Goal: Task Accomplishment & Management: Manage account settings

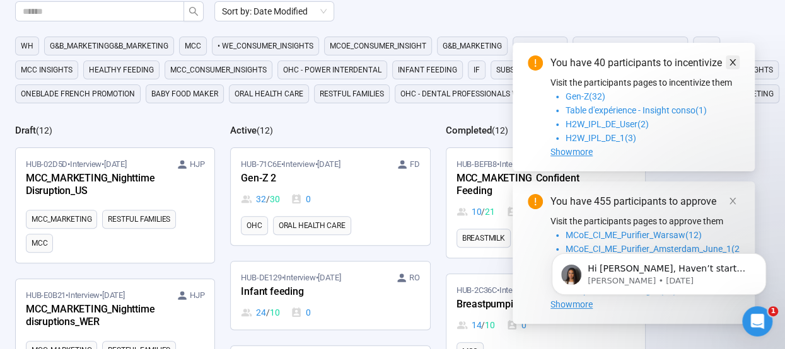
click at [733, 61] on icon "close" at bounding box center [732, 62] width 6 height 6
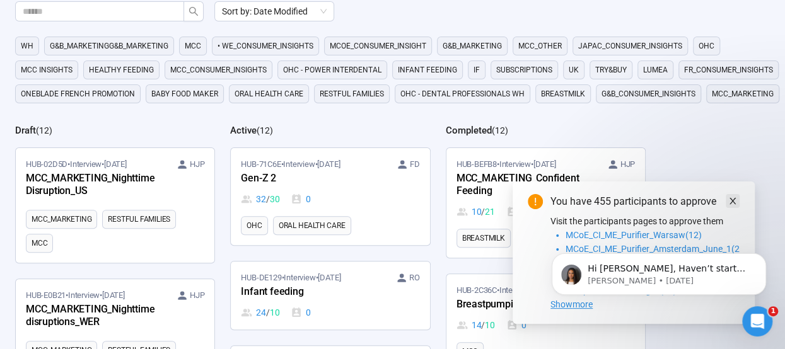
click at [735, 202] on icon "close" at bounding box center [732, 201] width 9 height 9
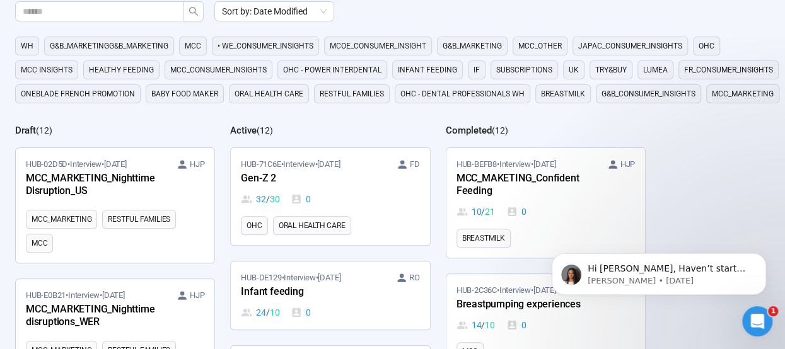
click at [725, 181] on div "Sort by: Date Modified WH G&B_MARKETINGG&B_MARKETING MCC • WE_CONSUMER_INSIGHTS…" at bounding box center [399, 175] width 769 height 349
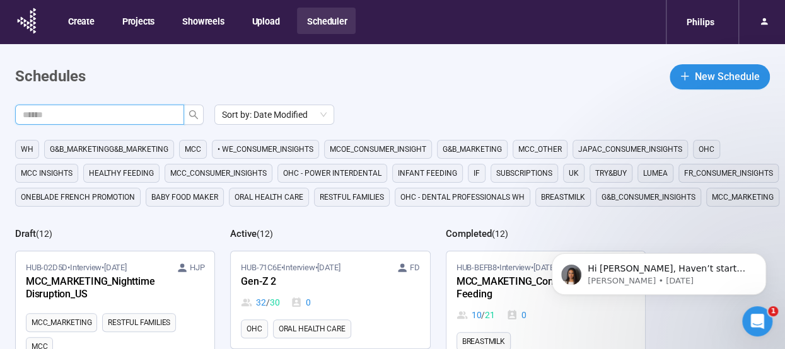
click at [155, 117] on input "text" at bounding box center [95, 115] width 144 height 14
click at [155, 115] on input "text" at bounding box center [95, 115] width 144 height 14
type input "*"
type input "**********"
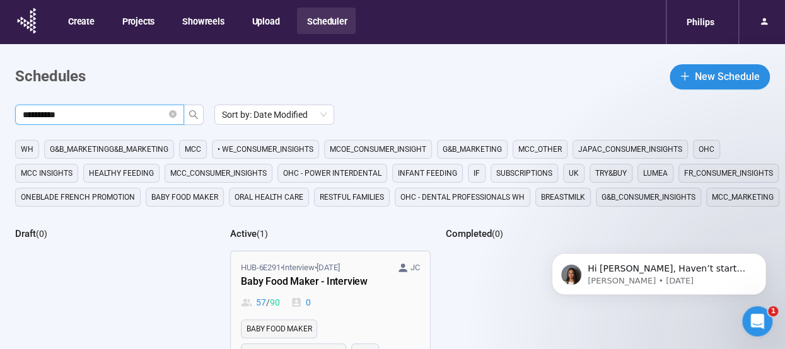
click at [329, 284] on div "Baby Food Maker - Interview" at bounding box center [310, 282] width 139 height 16
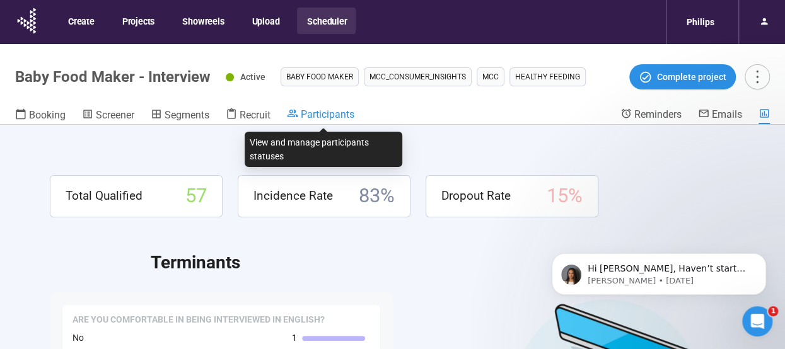
click at [341, 113] on span "Participants" at bounding box center [328, 114] width 54 height 12
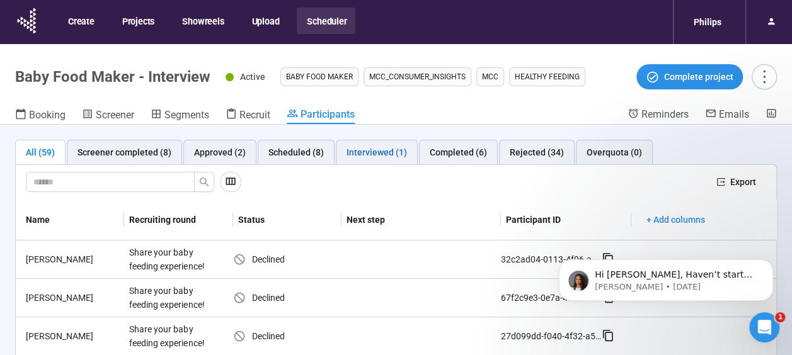
click at [361, 157] on div "Interviewed (1)" at bounding box center [377, 153] width 60 height 14
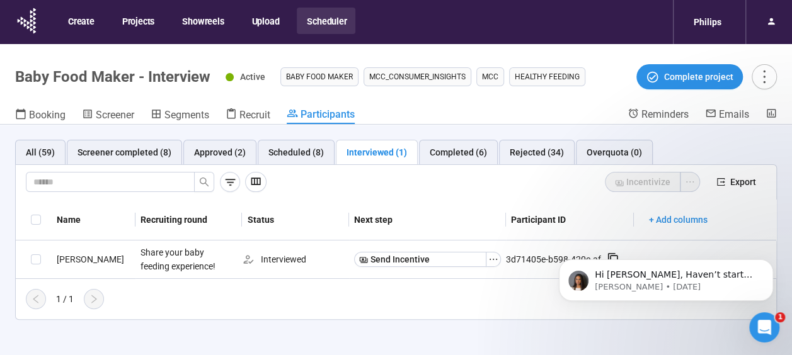
click at [609, 255] on body "Hi [PERSON_NAME], Haven’t started a project yet? Start small. Ask your audience…" at bounding box center [666, 277] width 242 height 78
drag, startPoint x: 606, startPoint y: 256, endPoint x: 613, endPoint y: 256, distance: 7.0
click at [606, 256] on body "Hi [PERSON_NAME], Haven’t started a project yet? Start small. Ask your audience…" at bounding box center [666, 277] width 242 height 78
click at [769, 270] on button "Dismiss notification" at bounding box center [769, 263] width 16 height 16
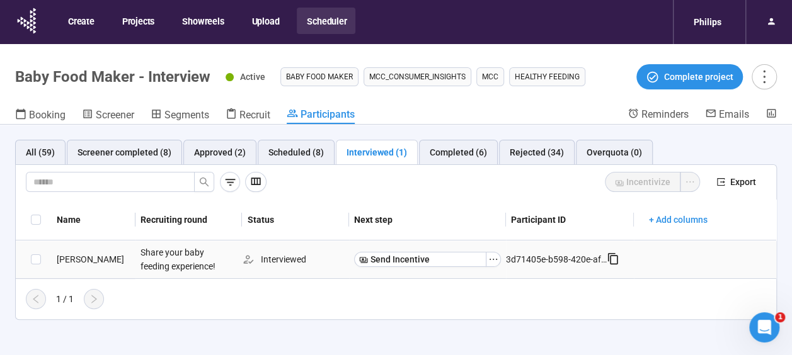
click at [612, 262] on icon at bounding box center [613, 259] width 13 height 13
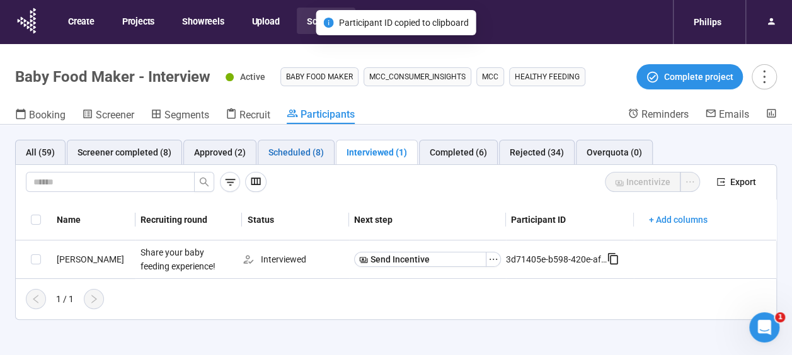
click at [285, 156] on div "Scheduled (8)" at bounding box center [295, 153] width 55 height 14
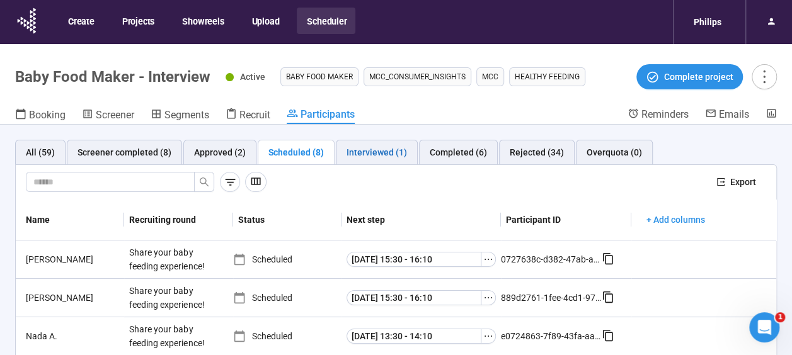
click at [392, 146] on div "Interviewed (1)" at bounding box center [377, 153] width 60 height 14
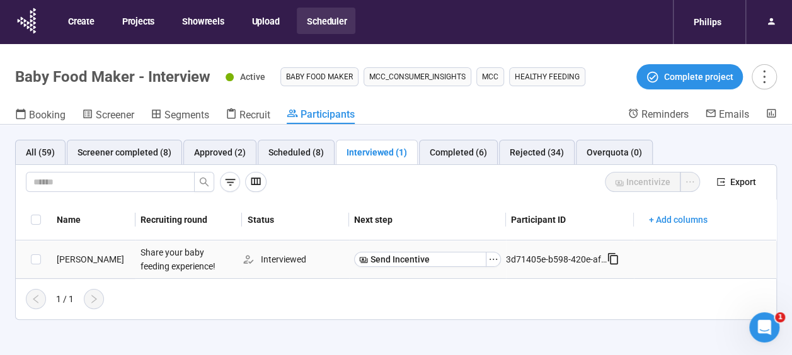
click at [613, 259] on icon at bounding box center [613, 259] width 13 height 13
click at [287, 195] on div "Incentivize Export" at bounding box center [396, 182] width 761 height 35
click at [212, 144] on div "Approved (2)" at bounding box center [219, 152] width 73 height 25
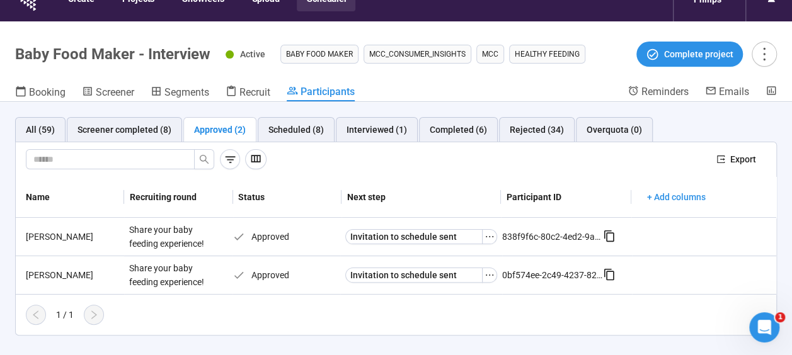
scroll to position [44, 0]
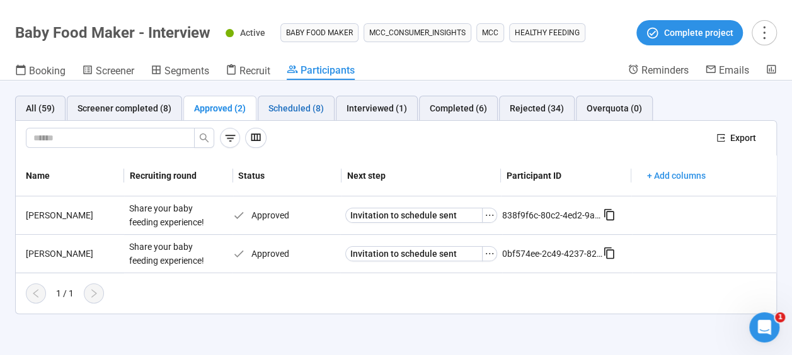
click at [315, 102] on div "Scheduled (8)" at bounding box center [295, 108] width 55 height 14
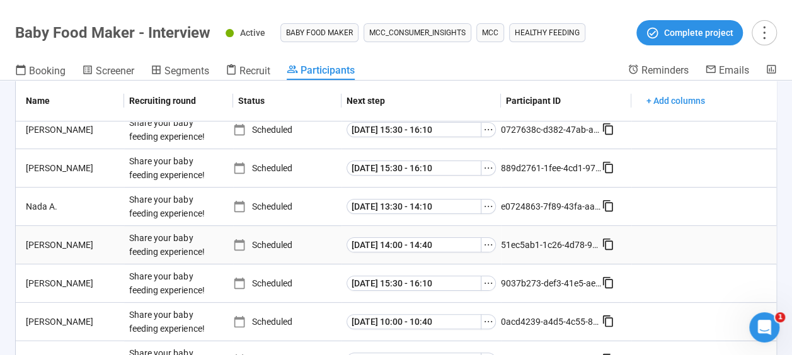
scroll to position [0, 0]
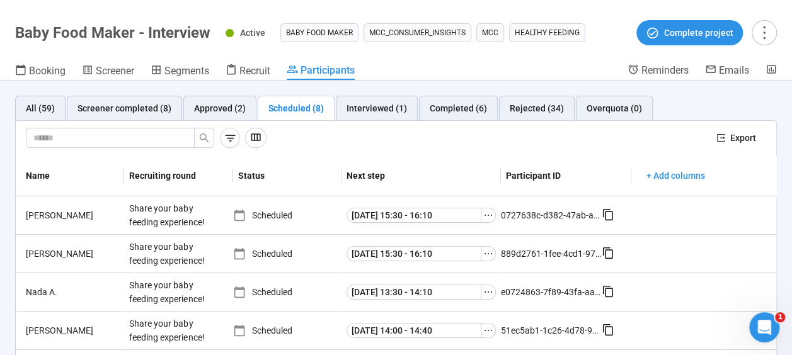
click at [403, 144] on div at bounding box center [366, 138] width 681 height 20
click at [389, 112] on div "Interviewed (1)" at bounding box center [377, 108] width 60 height 14
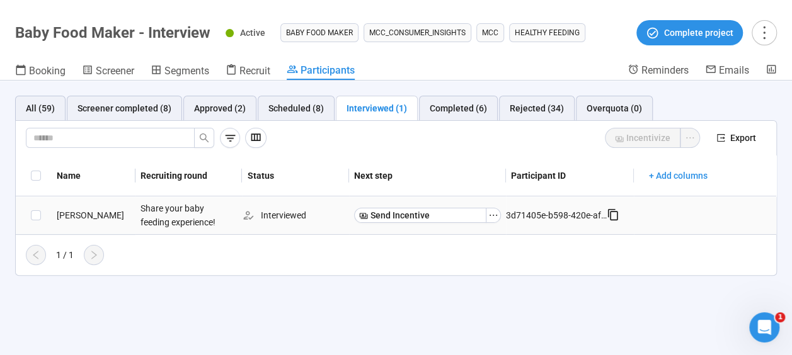
click at [579, 214] on div "3d71405e-b598-420e-af36-a38148e33df9" at bounding box center [556, 216] width 101 height 14
click at [274, 214] on div "Interviewed" at bounding box center [295, 216] width 107 height 14
click at [160, 214] on div "Share your baby feeding experience!" at bounding box center [182, 216] width 95 height 38
drag, startPoint x: 160, startPoint y: 214, endPoint x: 59, endPoint y: 214, distance: 100.8
click at [48, 214] on td at bounding box center [34, 216] width 36 height 38
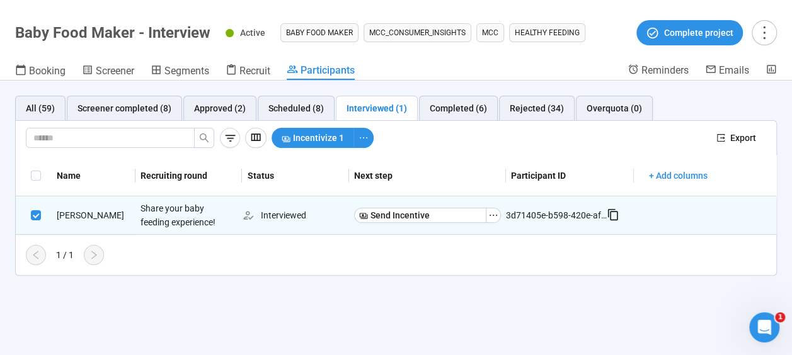
click at [446, 156] on th "Next step" at bounding box center [427, 176] width 157 height 41
click at [432, 256] on div "1 / 1" at bounding box center [391, 255] width 751 height 20
click at [165, 110] on div "Screener completed (8)" at bounding box center [125, 108] width 94 height 14
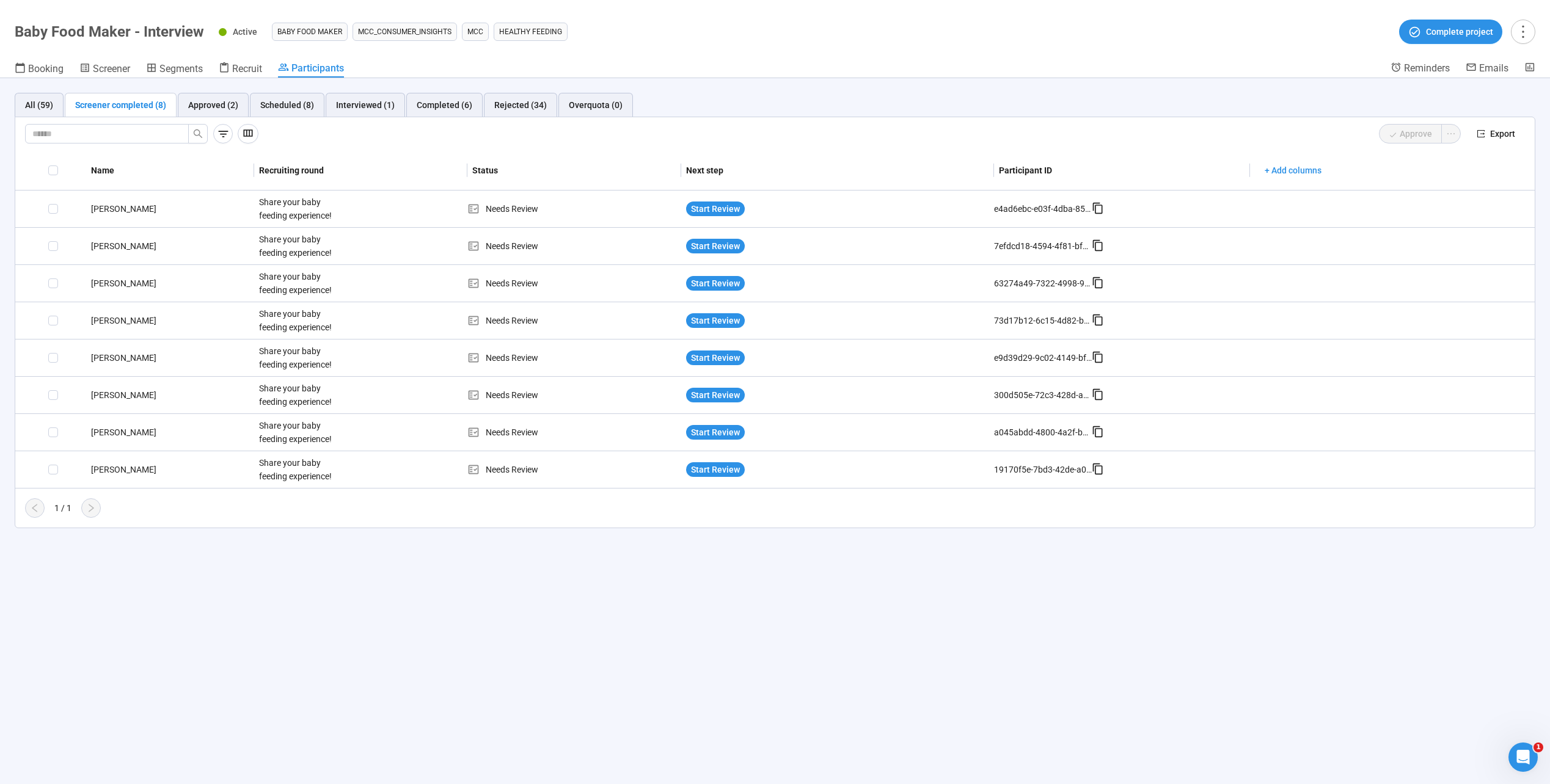
drag, startPoint x: 667, startPoint y: 676, endPoint x: 647, endPoint y: 670, distance: 20.9
click at [667, 338] on div "All (59) Screener completed (8) Approved (2) Scheduled (8) Interviewed (1) Comp…" at bounding box center [775, 431] width 1550 height 706
click at [44, 101] on div "All (59)" at bounding box center [39, 105] width 28 height 14
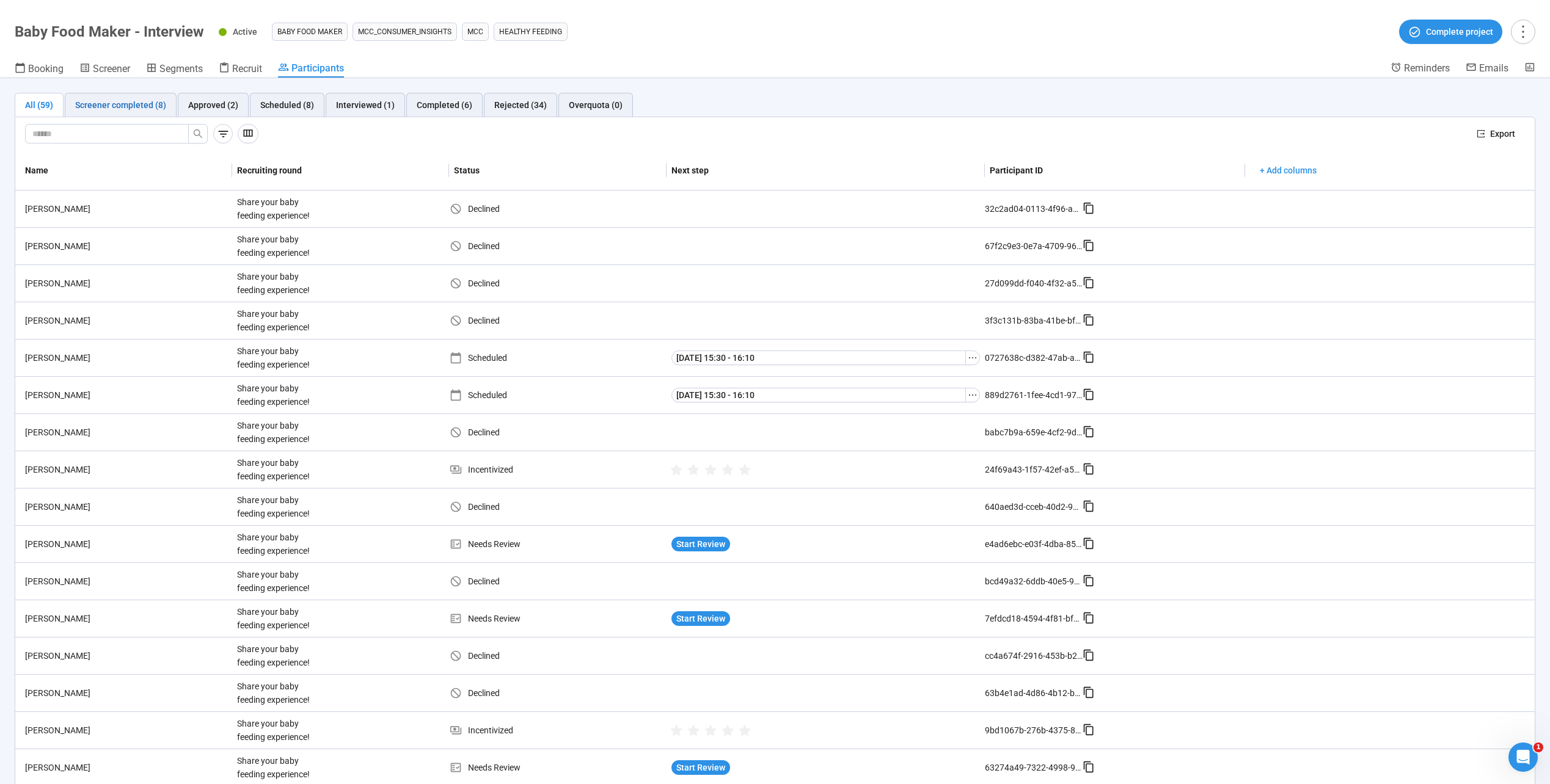
click at [98, 109] on div "Screener completed (8)" at bounding box center [121, 105] width 91 height 14
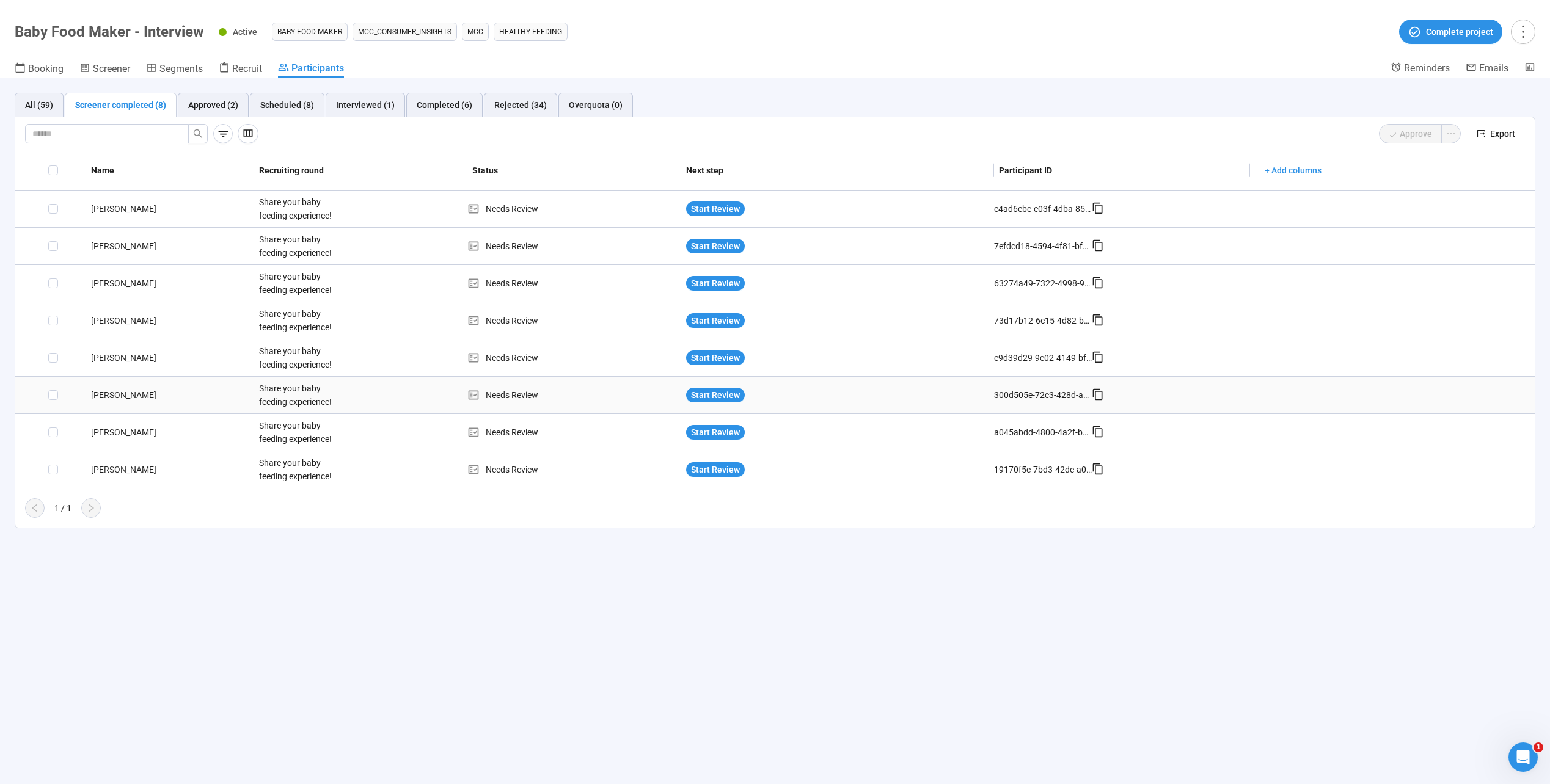
click at [108, 338] on div "[PERSON_NAME]" at bounding box center [170, 395] width 168 height 14
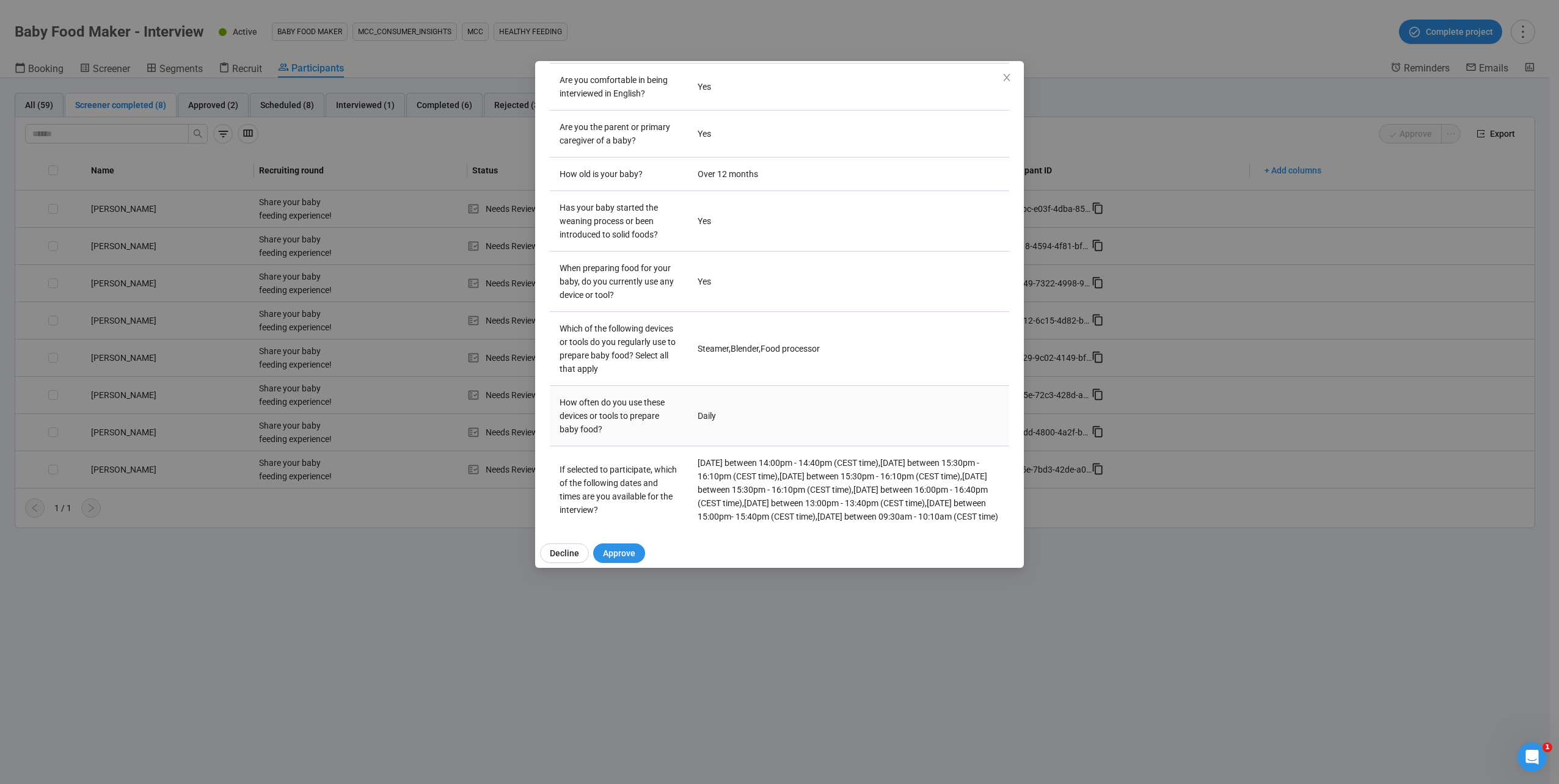
scroll to position [286, 0]
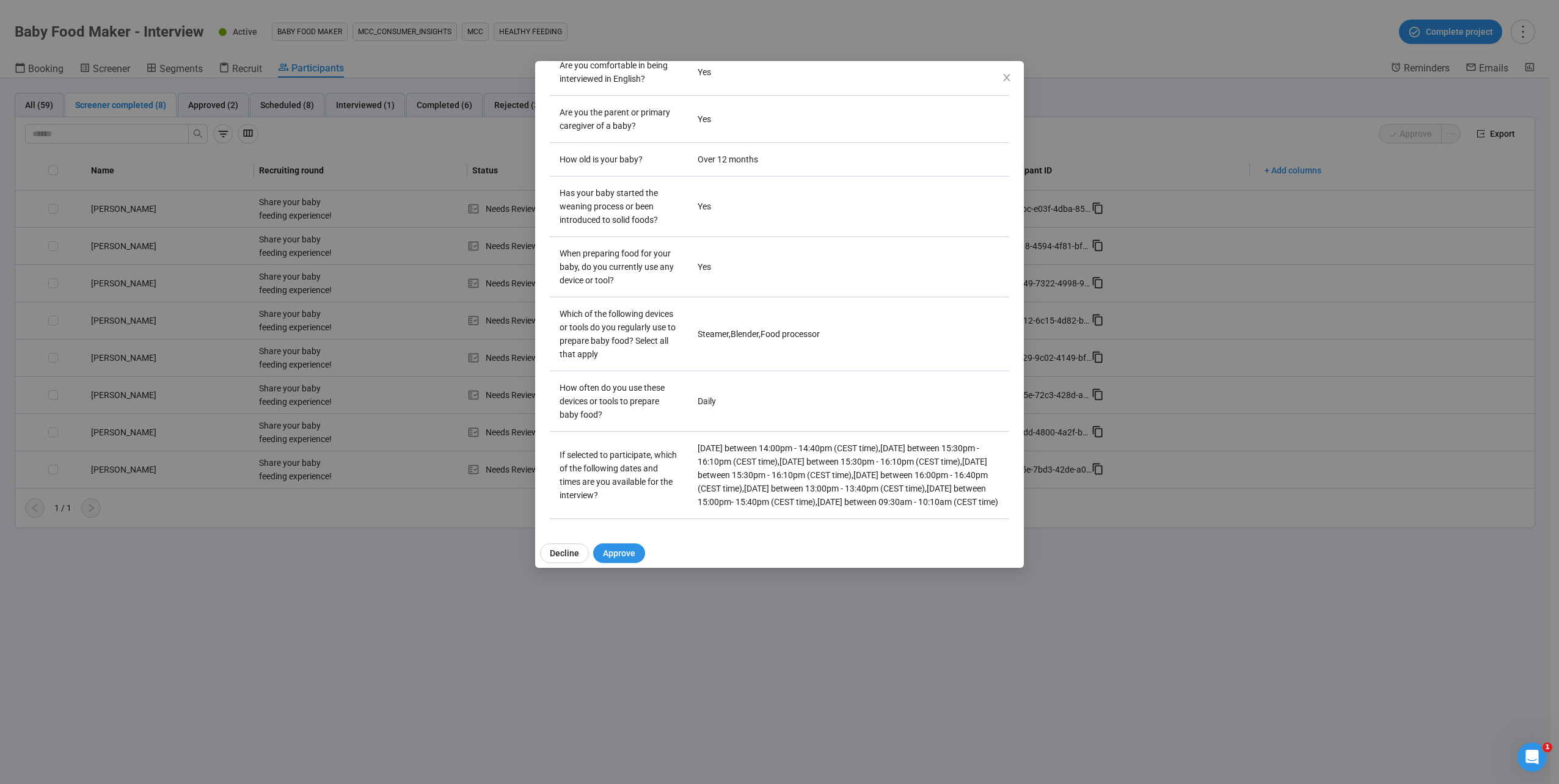
drag, startPoint x: 827, startPoint y: 630, endPoint x: 567, endPoint y: 587, distance: 263.5
click at [769, 338] on div "[PERSON_NAME] Project notes Edit Add notes, i.e. how the last interview went, i…" at bounding box center [780, 392] width 1559 height 784
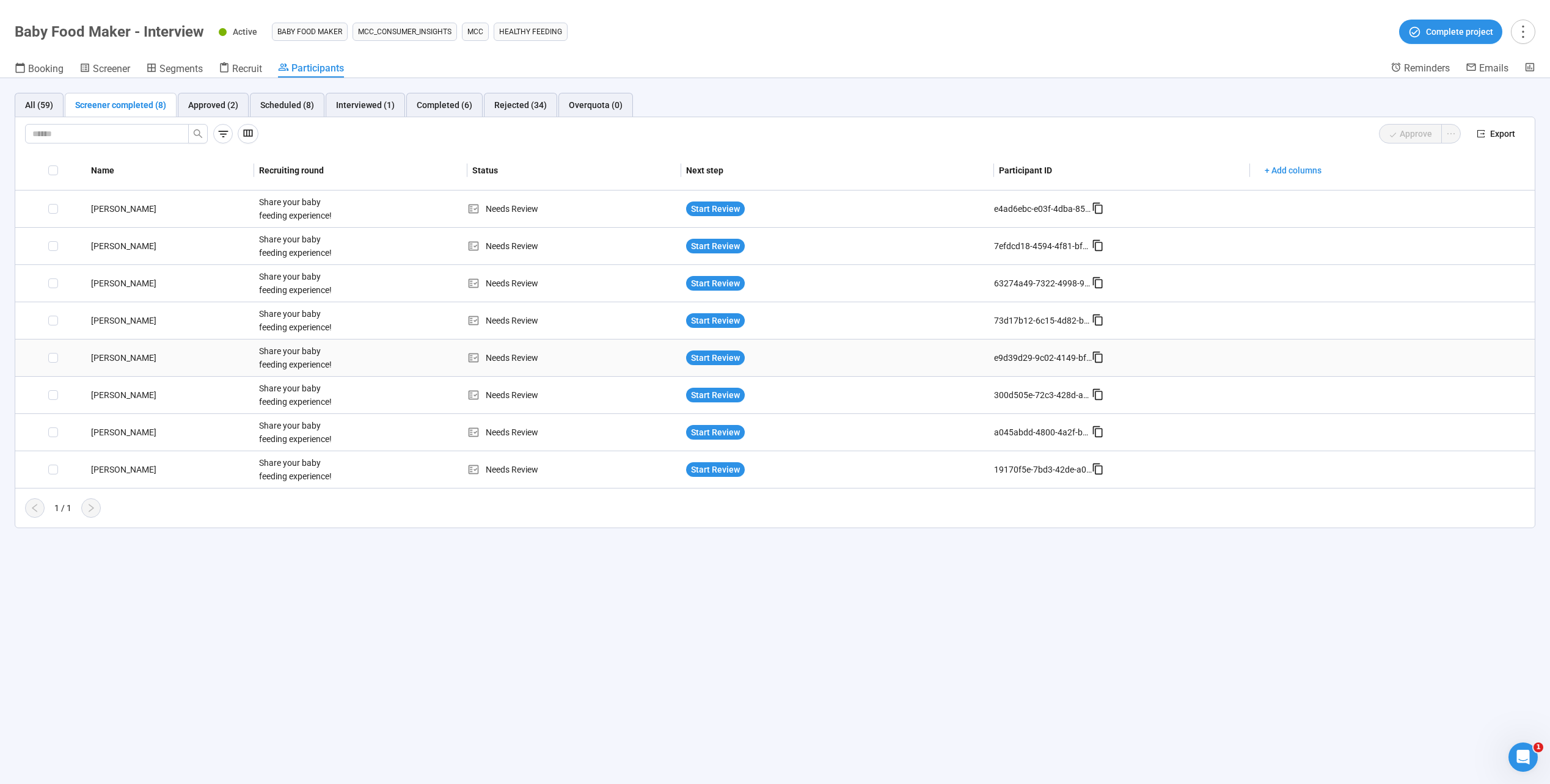
click at [125, 338] on div "[PERSON_NAME]" at bounding box center [170, 358] width 168 height 14
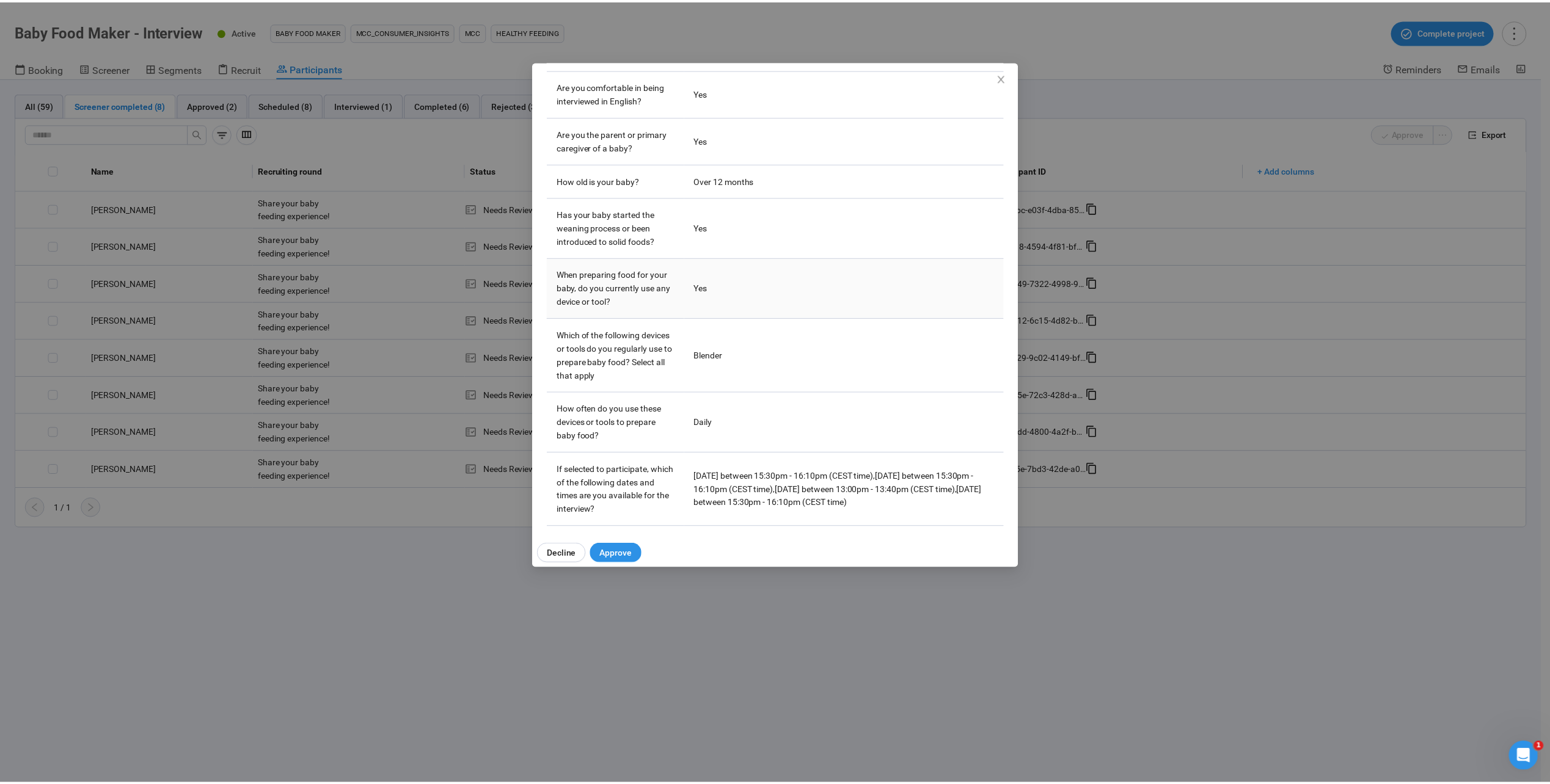
scroll to position [245, 0]
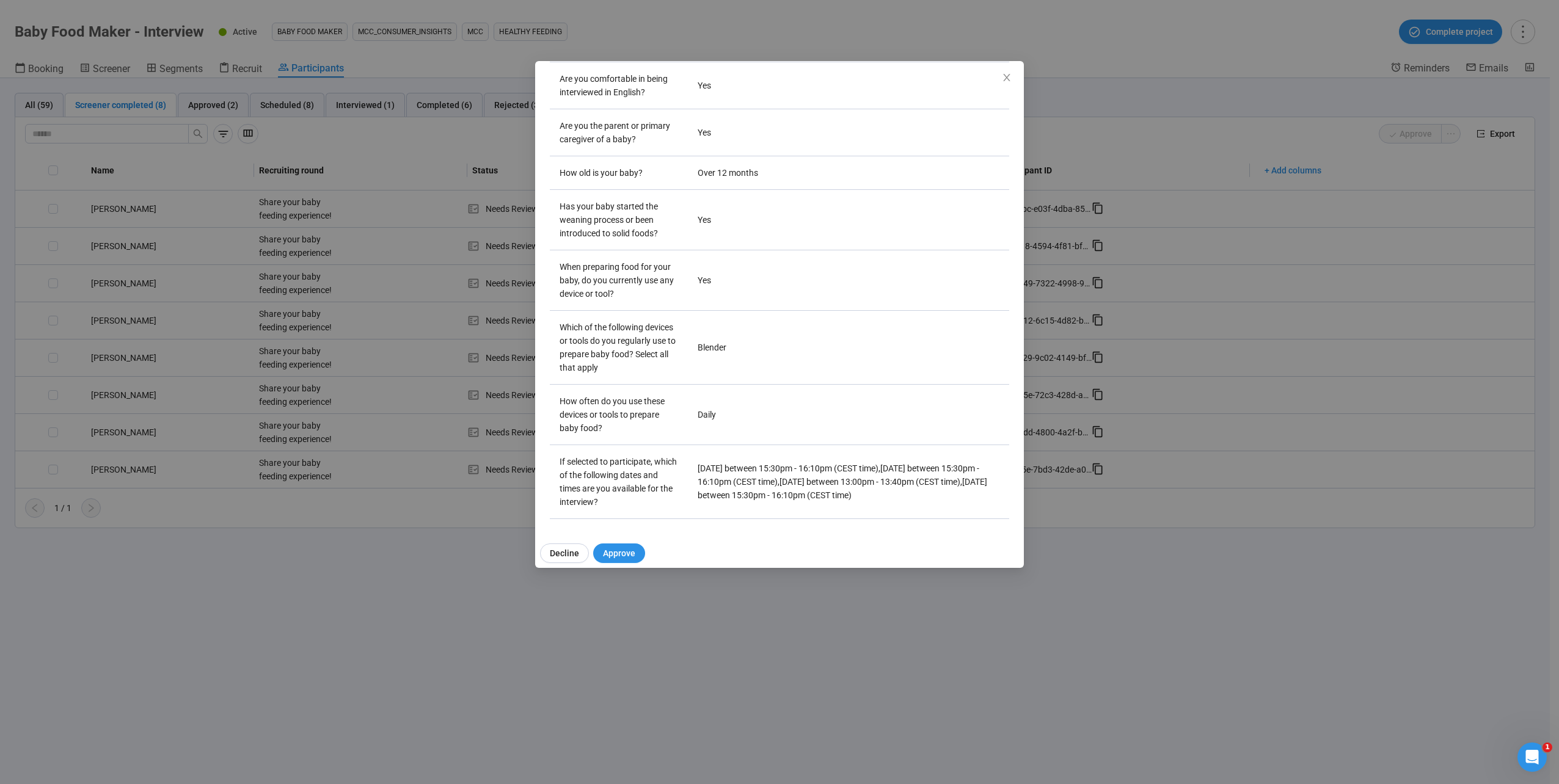
click at [588, 338] on div "[PERSON_NAME] S Project notes Edit Add notes, i.e. how the last interview went,…" at bounding box center [780, 392] width 1559 height 784
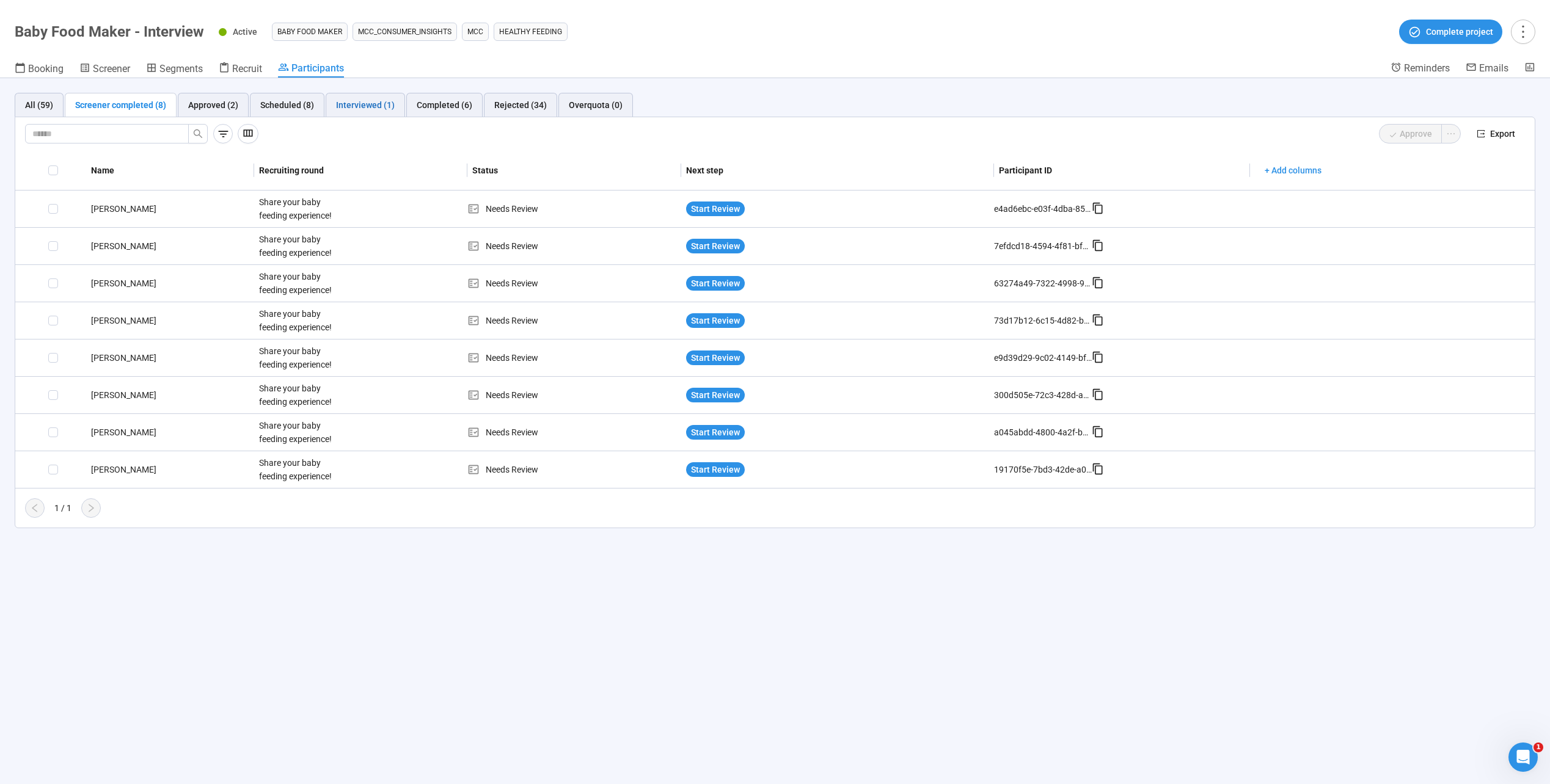
click at [351, 104] on div "Interviewed (1)" at bounding box center [365, 105] width 58 height 14
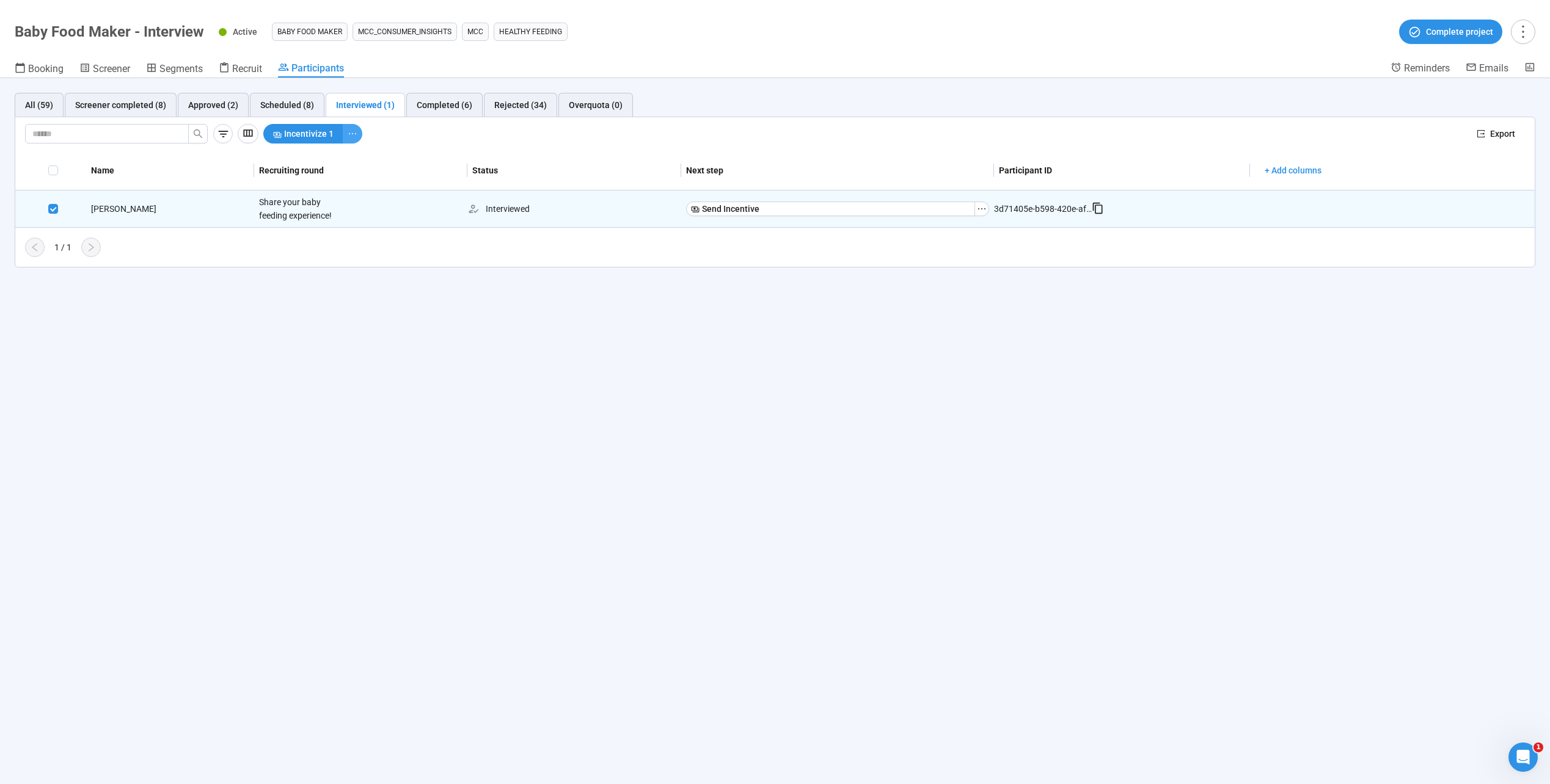
click at [351, 135] on icon "ellipsis" at bounding box center [353, 134] width 10 height 10
click at [340, 174] on span "Mark as no-show" at bounding box center [312, 177] width 78 height 14
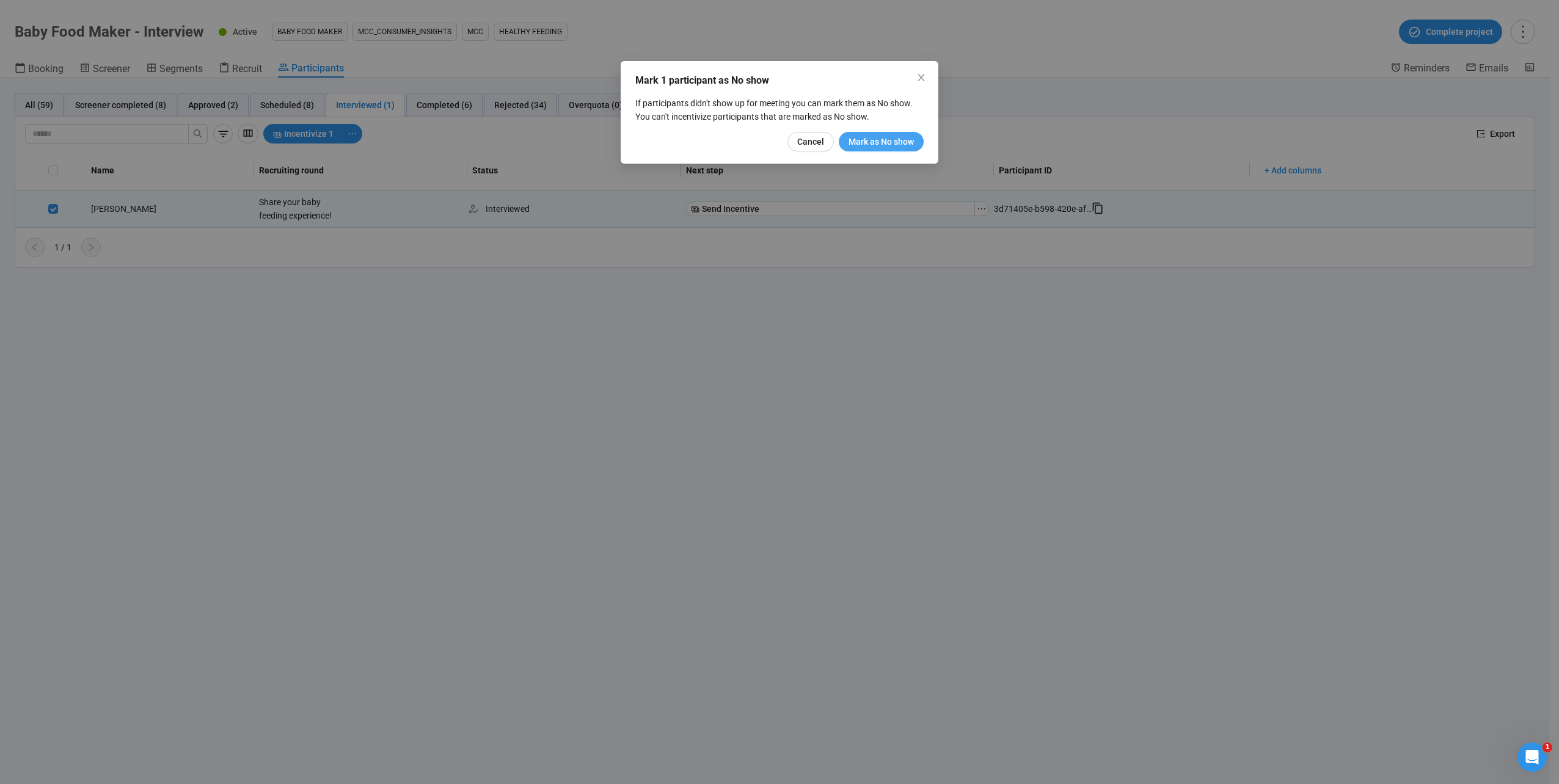
click at [769, 138] on span "Mark as No show" at bounding box center [880, 141] width 65 height 14
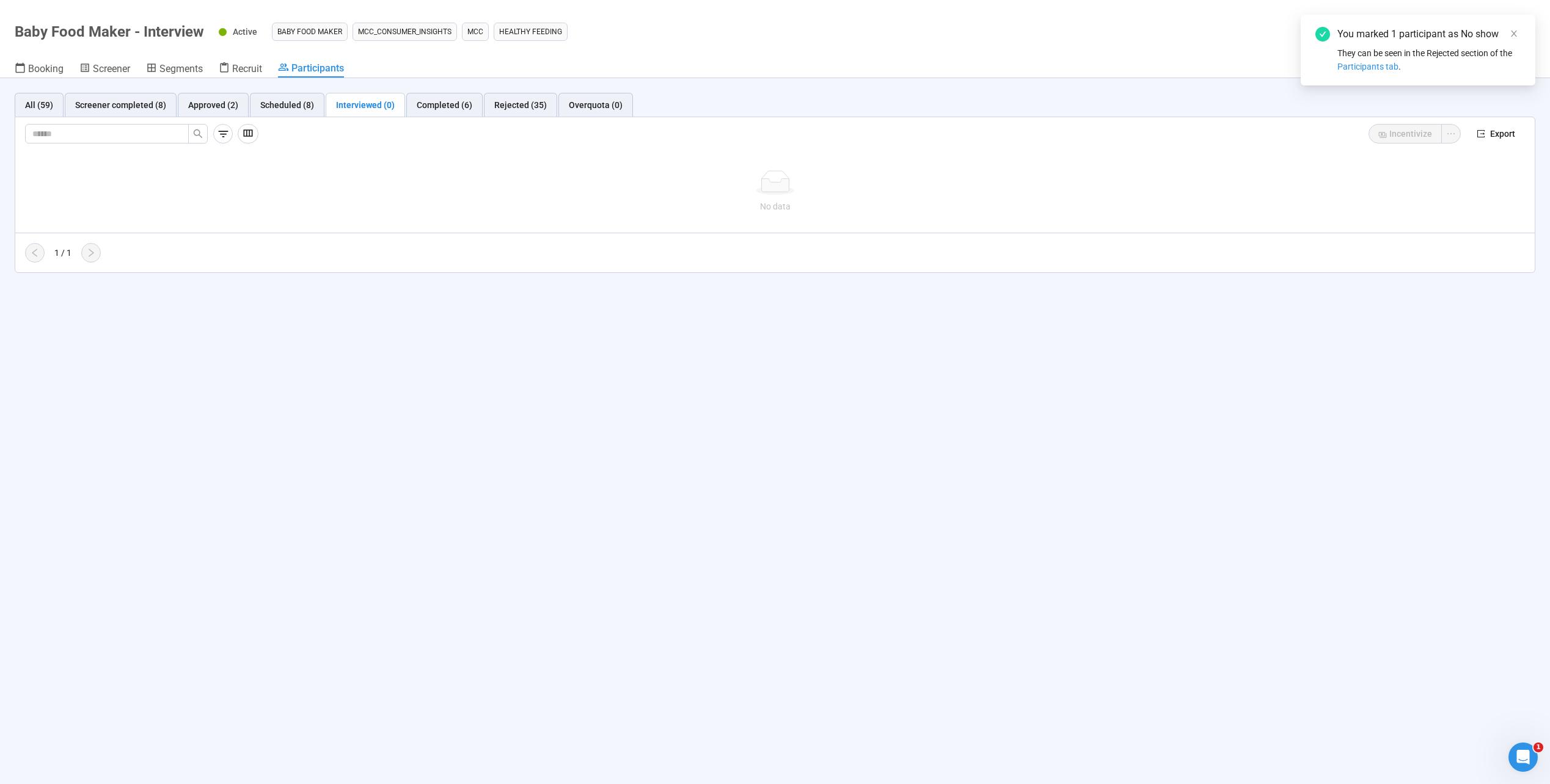
click at [769, 242] on div "Name Recruiting round Status Next step Participant ID + Add columns No data 1 /…" at bounding box center [775, 206] width 1519 height 111
